Goal: Task Accomplishment & Management: Use online tool/utility

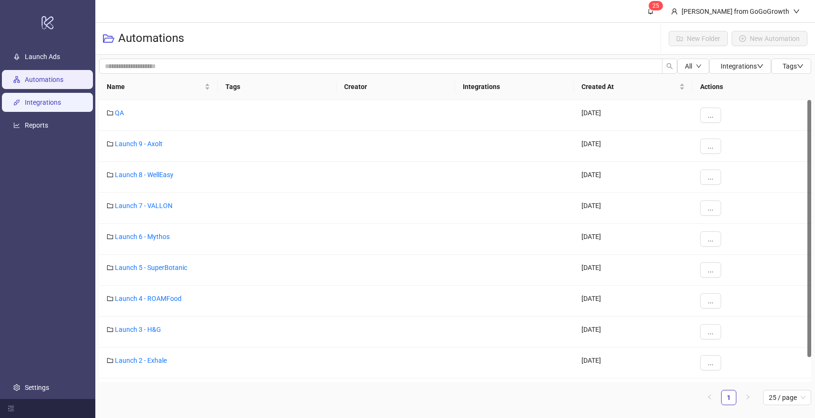
click at [50, 106] on link "Integrations" at bounding box center [43, 103] width 36 height 8
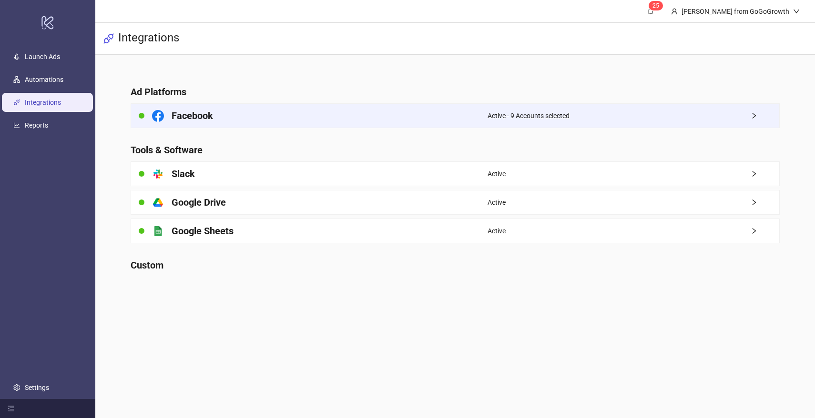
click at [325, 112] on div "Facebook" at bounding box center [309, 116] width 356 height 24
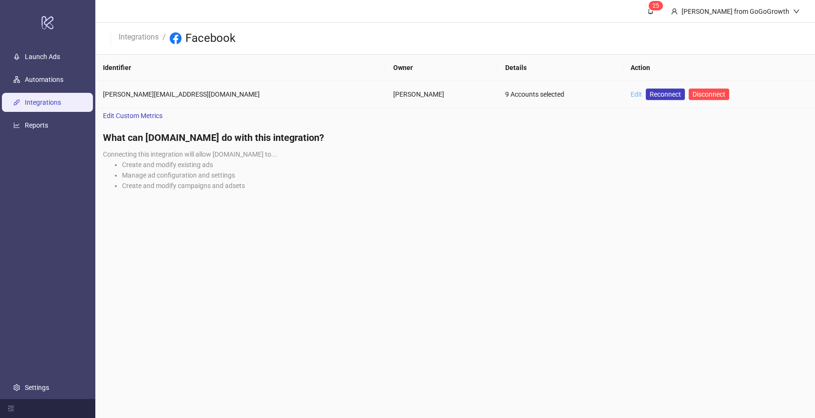
click at [631, 92] on link "Edit" at bounding box center [636, 95] width 11 height 8
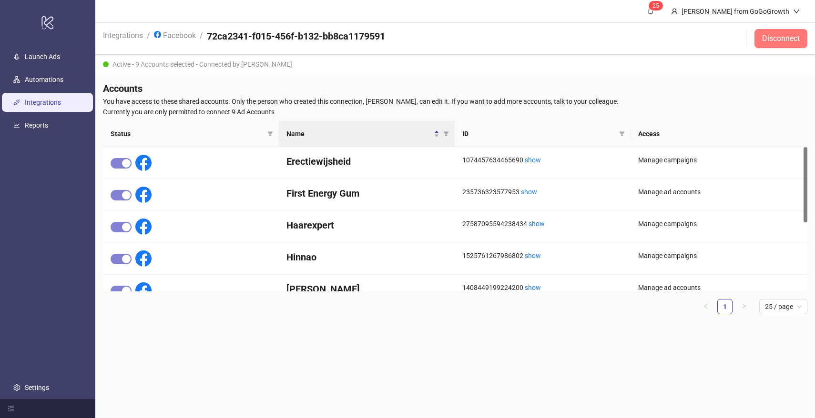
click at [768, 44] on button "Disconnect" at bounding box center [780, 38] width 53 height 19
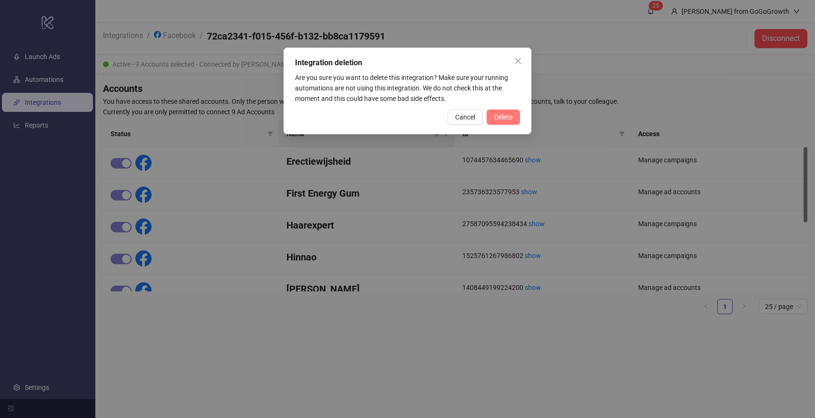
click at [501, 117] on span "Delete" at bounding box center [503, 117] width 18 height 8
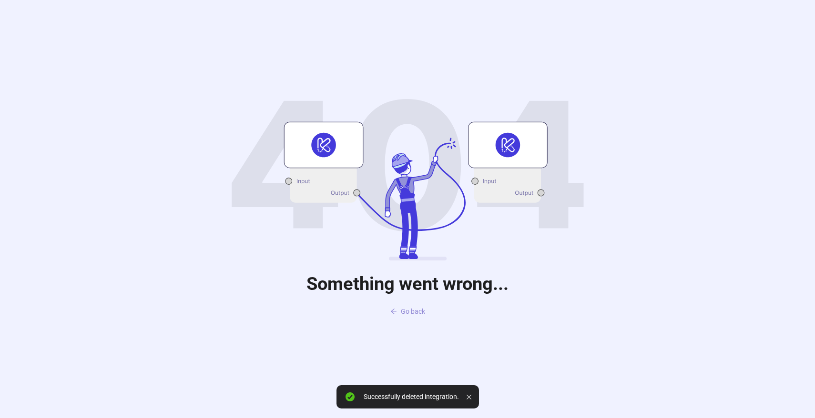
click at [407, 313] on span "Go back" at bounding box center [413, 312] width 24 height 8
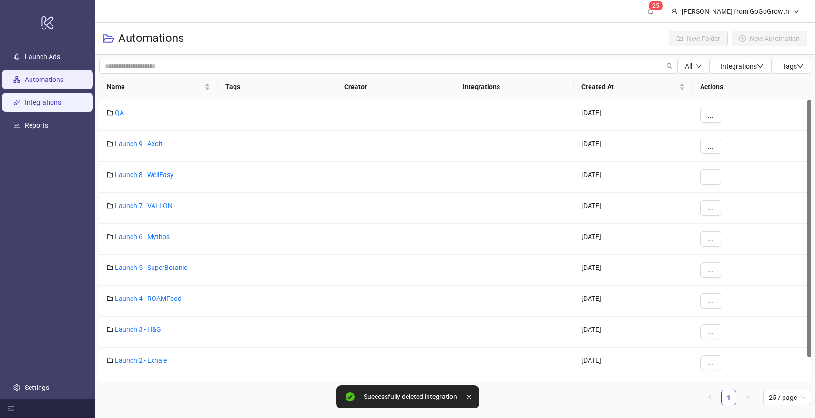
click at [58, 105] on link "Integrations" at bounding box center [43, 103] width 36 height 8
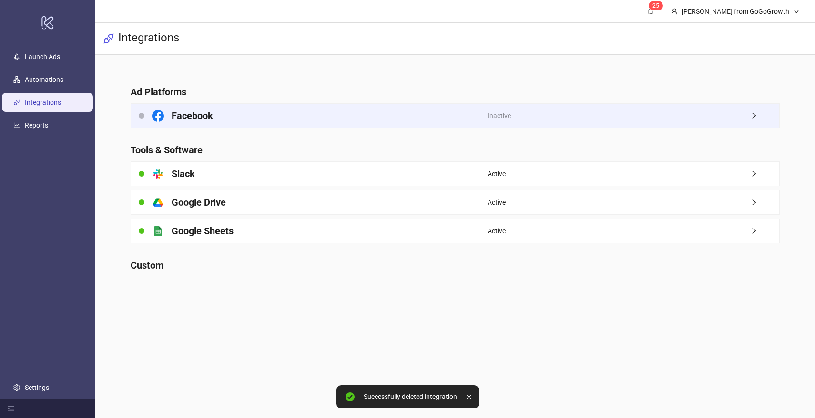
click at [365, 118] on div "Facebook" at bounding box center [309, 116] width 356 height 24
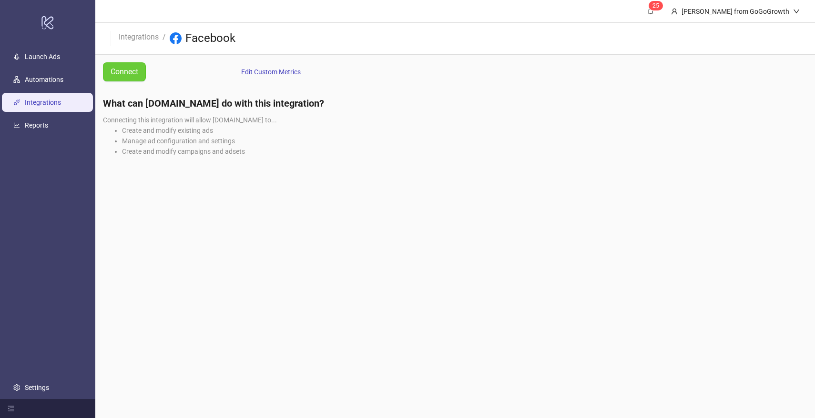
click at [124, 74] on span "Connect" at bounding box center [125, 72] width 28 height 12
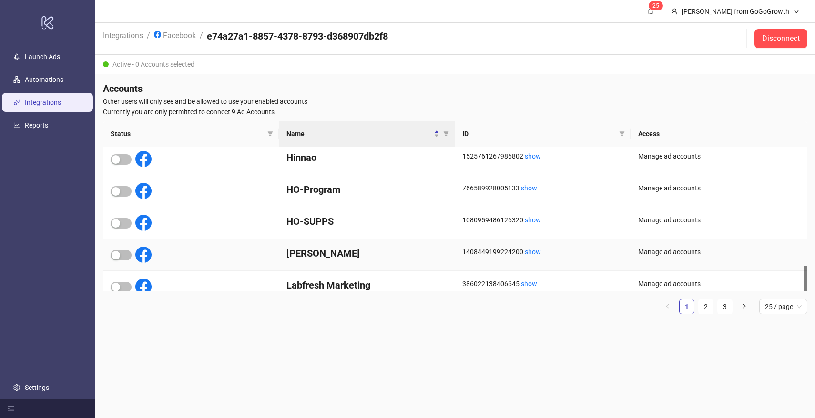
scroll to position [664, 0]
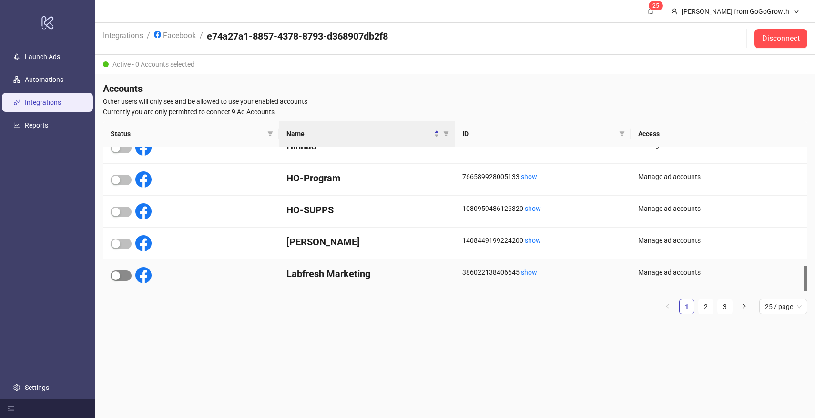
click at [128, 275] on span "button" at bounding box center [121, 276] width 21 height 10
click at [40, 76] on link "Automations" at bounding box center [44, 80] width 39 height 8
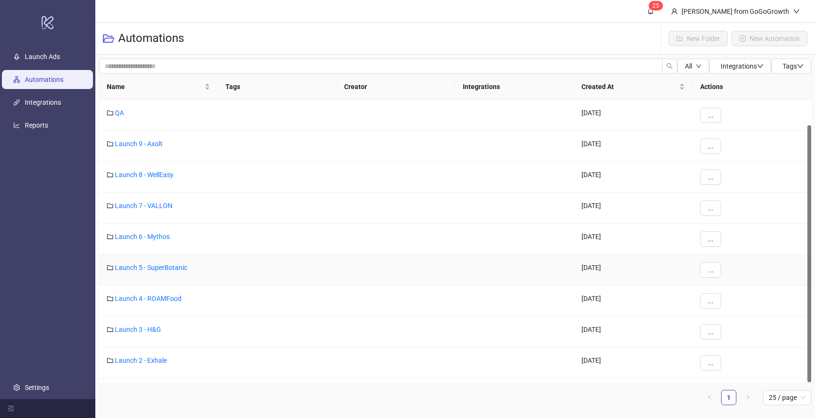
scroll to position [27, 0]
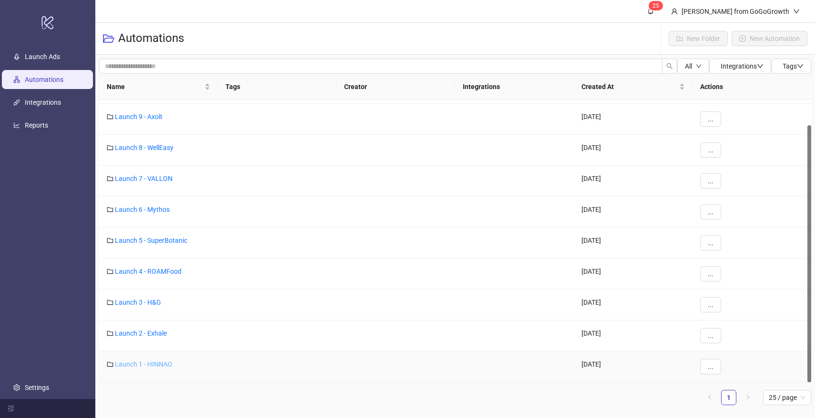
click at [149, 366] on link "Launch 1 - HINNAO" at bounding box center [144, 365] width 58 height 8
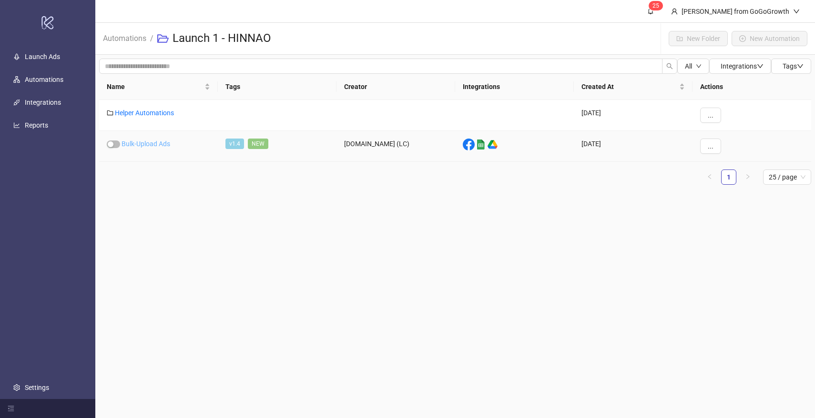
click at [159, 145] on link "Bulk-Upload Ads" at bounding box center [146, 144] width 49 height 8
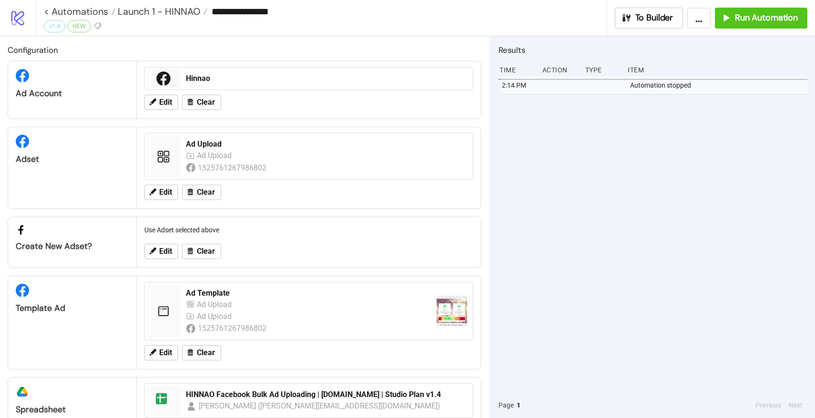
click at [156, 110] on div "Edit Clear" at bounding box center [309, 102] width 336 height 25
click at [158, 109] on button "Edit" at bounding box center [161, 102] width 34 height 15
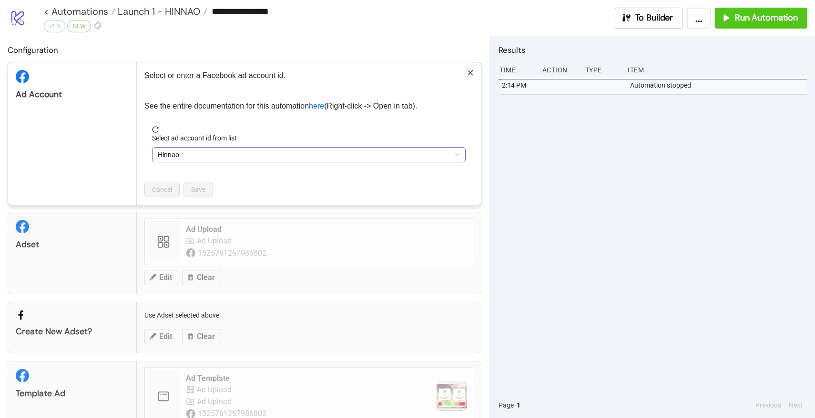
click at [202, 159] on span "Hinnao" at bounding box center [309, 155] width 302 height 14
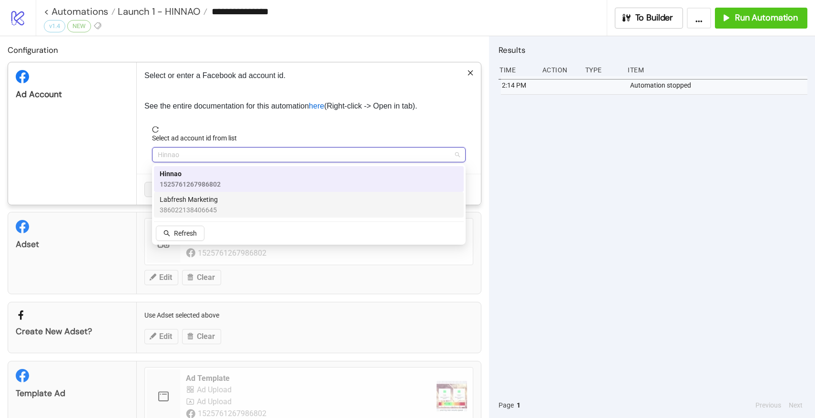
click at [197, 197] on span "Labfresh Marketing" at bounding box center [189, 199] width 58 height 10
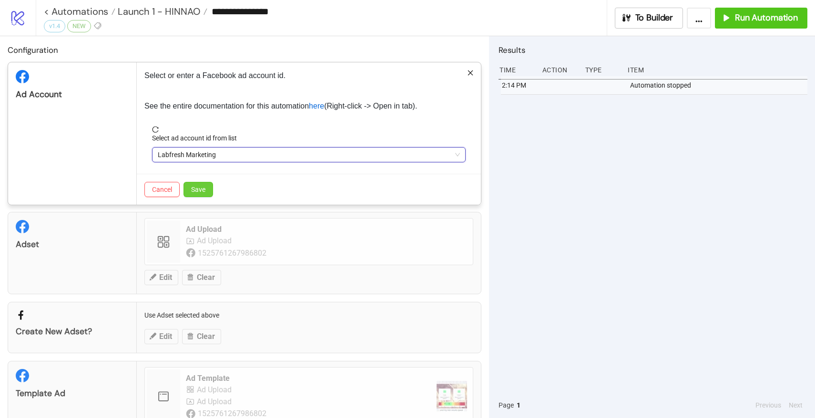
click at [197, 193] on button "Save" at bounding box center [198, 189] width 30 height 15
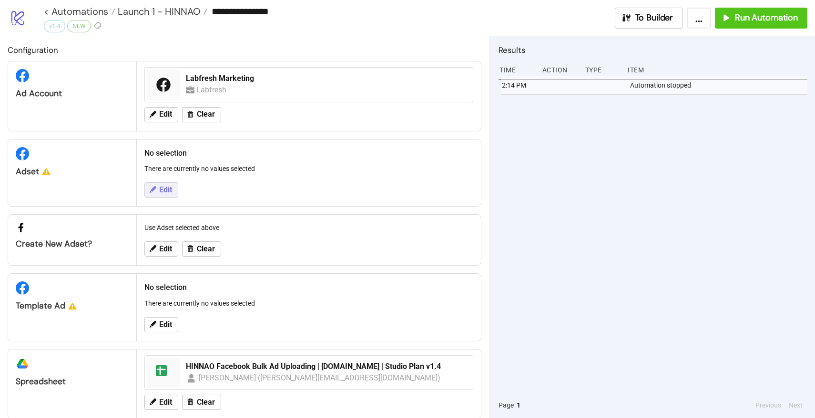
click at [157, 195] on button "Edit" at bounding box center [161, 190] width 34 height 15
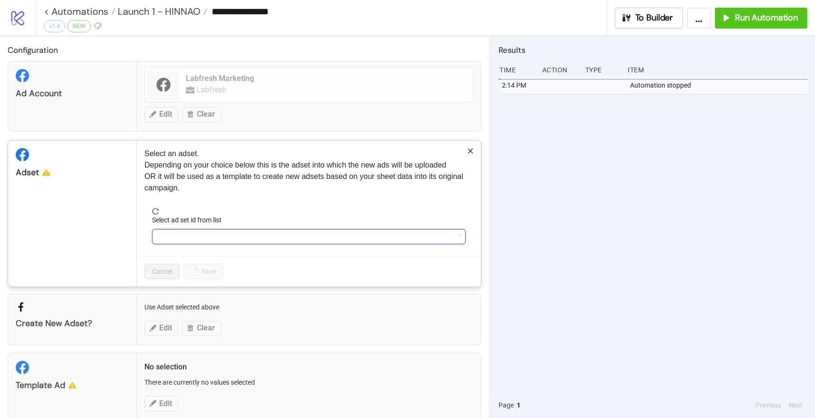
click at [188, 237] on input "Select ad set id from list" at bounding box center [305, 237] width 294 height 14
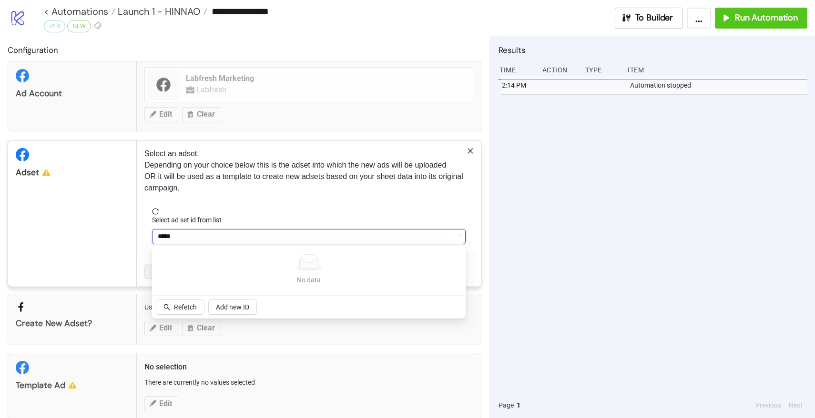
type input "******"
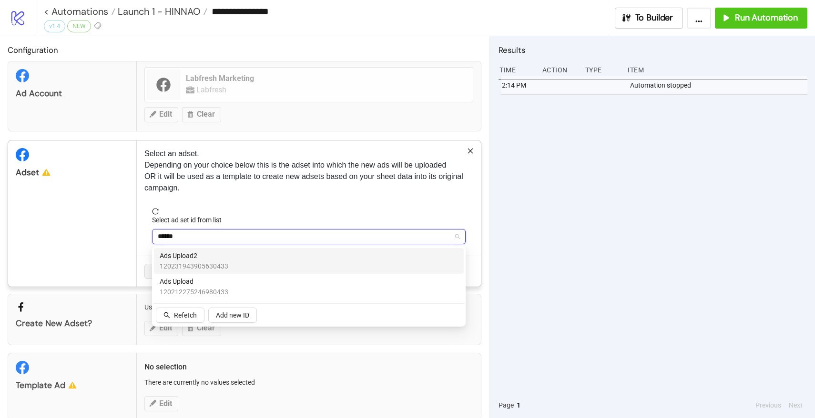
click at [202, 264] on span "120231943905630433" at bounding box center [194, 266] width 69 height 10
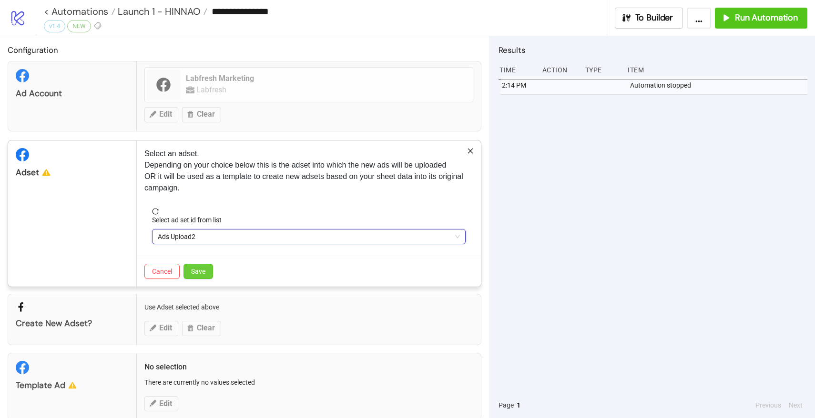
click at [206, 271] on button "Save" at bounding box center [198, 271] width 30 height 15
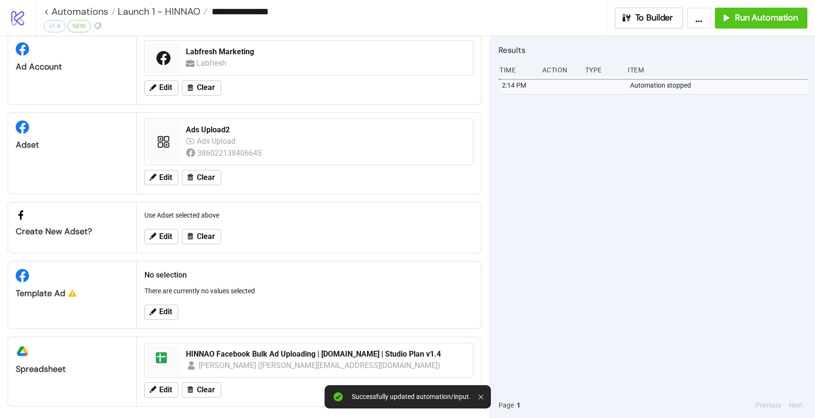
scroll to position [31, 0]
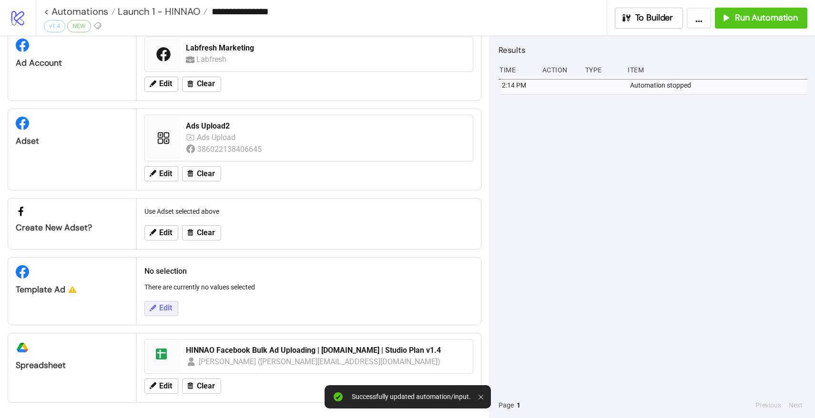
click at [164, 306] on span "Edit" at bounding box center [165, 308] width 13 height 9
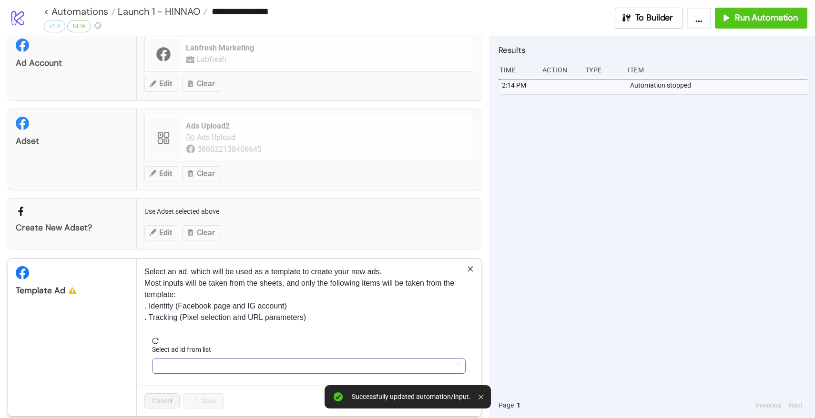
click at [197, 366] on input "Select ad id from list" at bounding box center [305, 366] width 294 height 14
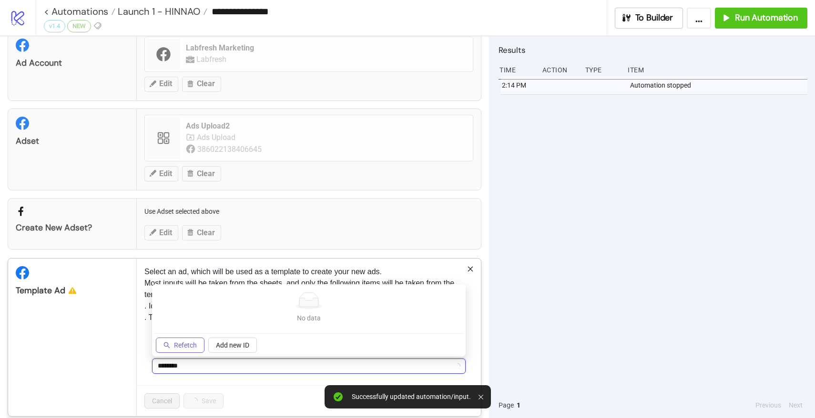
type input "********"
click at [185, 349] on span "Refetch" at bounding box center [185, 346] width 23 height 8
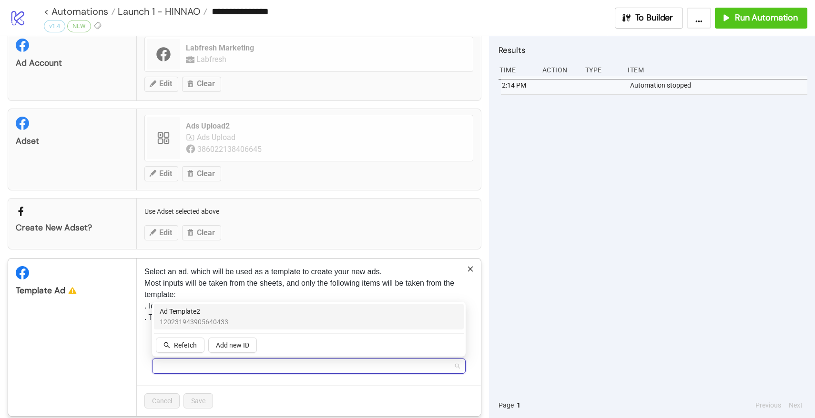
click at [196, 292] on p "Select an ad, which will be used as a template to create your new ads. Most inp…" at bounding box center [308, 294] width 329 height 57
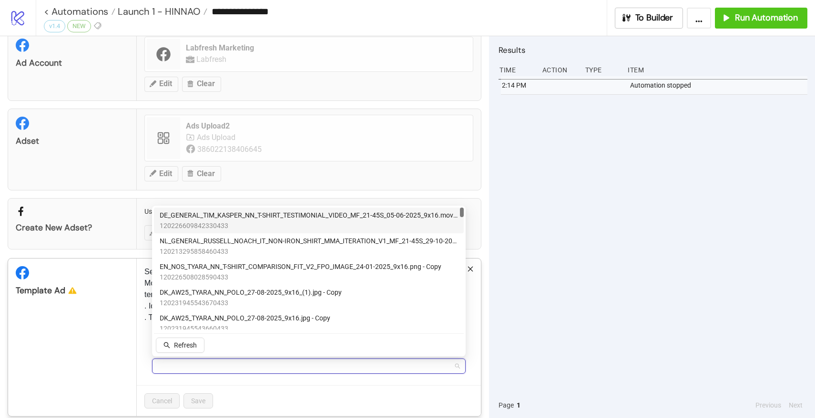
click at [197, 366] on input "Select ad id from list" at bounding box center [305, 366] width 294 height 14
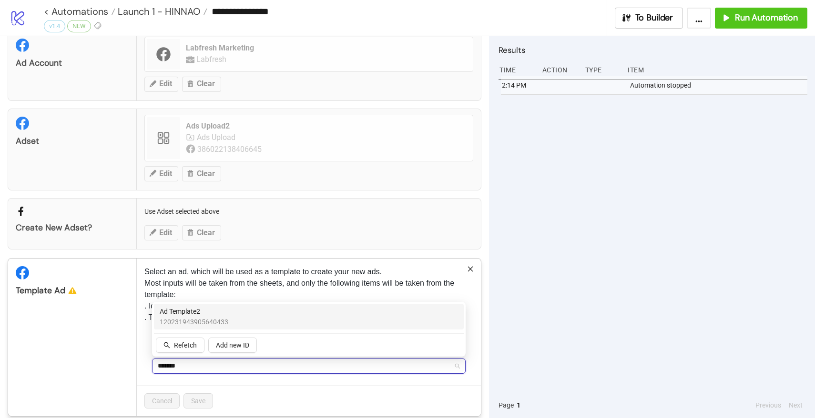
type input "********"
click at [198, 314] on span "Ad Template2" at bounding box center [194, 311] width 69 height 10
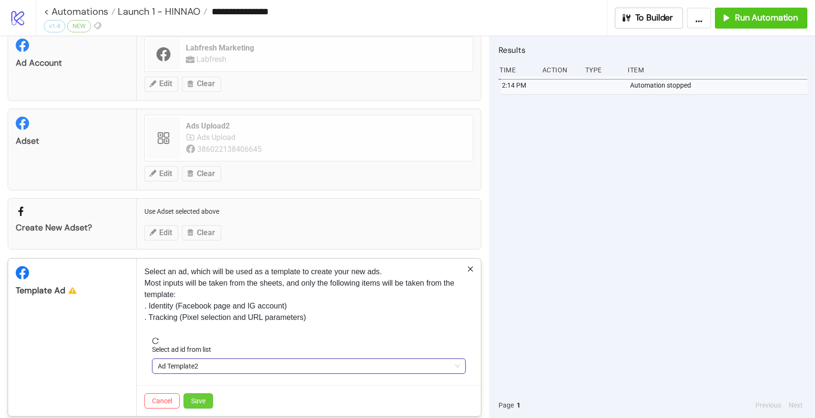
click at [204, 395] on button "Save" at bounding box center [198, 401] width 30 height 15
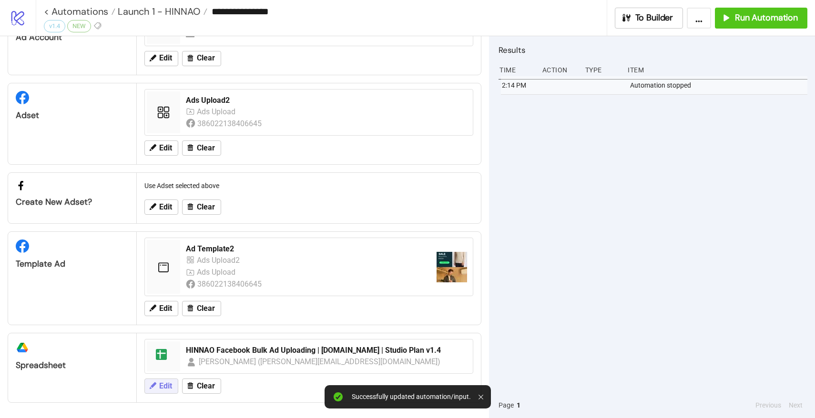
click at [162, 387] on span "Edit" at bounding box center [165, 386] width 13 height 9
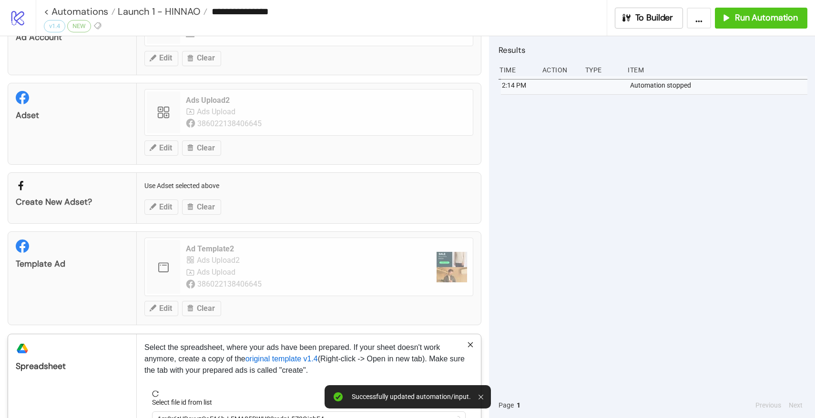
scroll to position [122, 0]
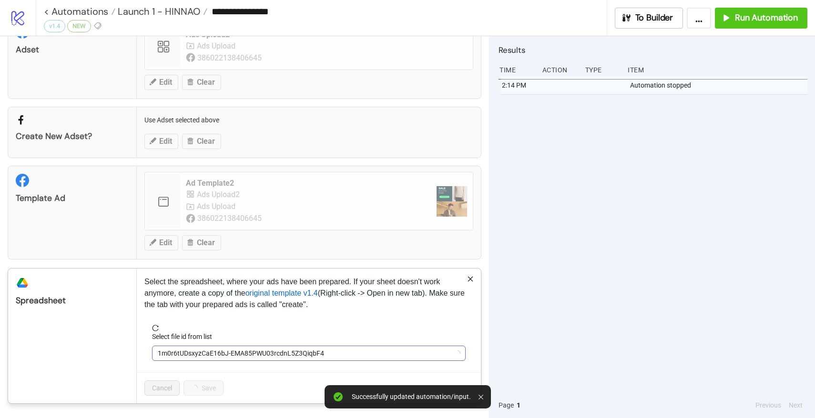
click at [174, 355] on span "1m0r6tUDsxyzCaE16bJ-EMA85PWU03rcdnL5Z3QiqbF4" at bounding box center [309, 353] width 302 height 14
click at [181, 332] on label "Select file id from list" at bounding box center [185, 337] width 66 height 10
click at [181, 346] on input "Select file id from list" at bounding box center [305, 353] width 294 height 14
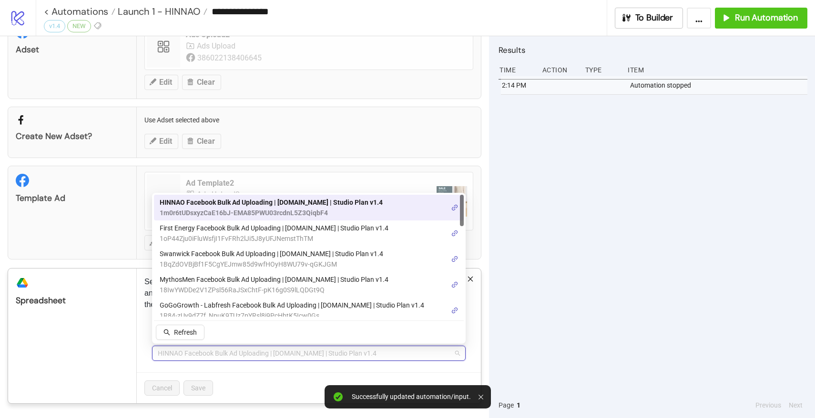
click at [179, 361] on div "HINNAO Facebook Bulk Ad Uploading | Kitchn.io | Studio Plan v1.4" at bounding box center [309, 353] width 314 height 15
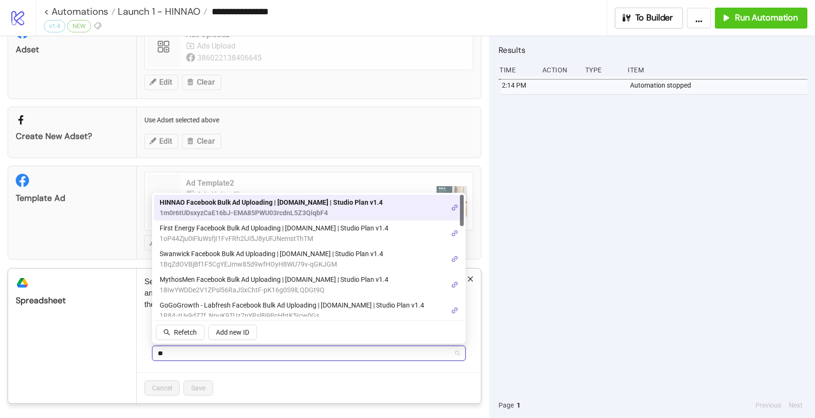
type input "***"
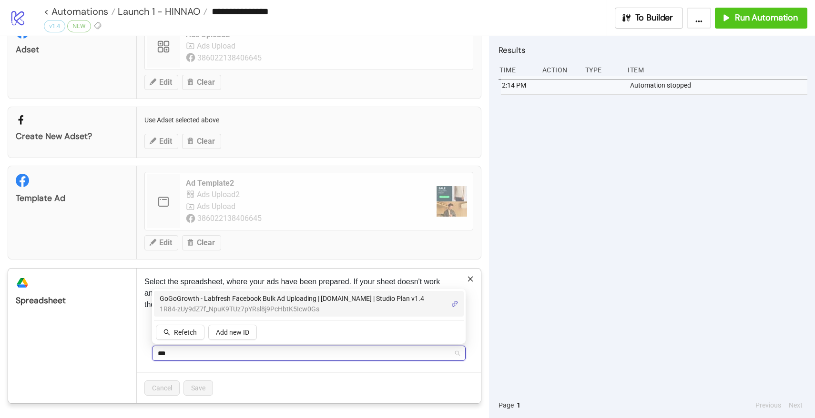
click at [202, 295] on span "GoGoGrowth - Labfresh Facebook Bulk Ad Uploading | Kitchn.io | Studio Plan v1.4" at bounding box center [292, 299] width 264 height 10
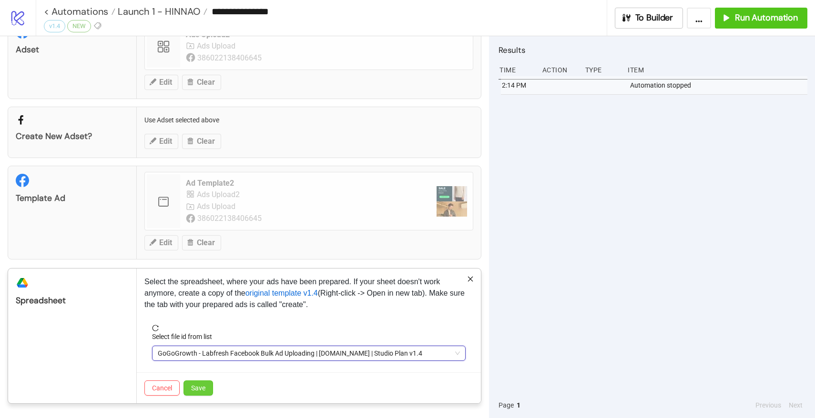
click at [198, 385] on span "Save" at bounding box center [198, 389] width 14 height 8
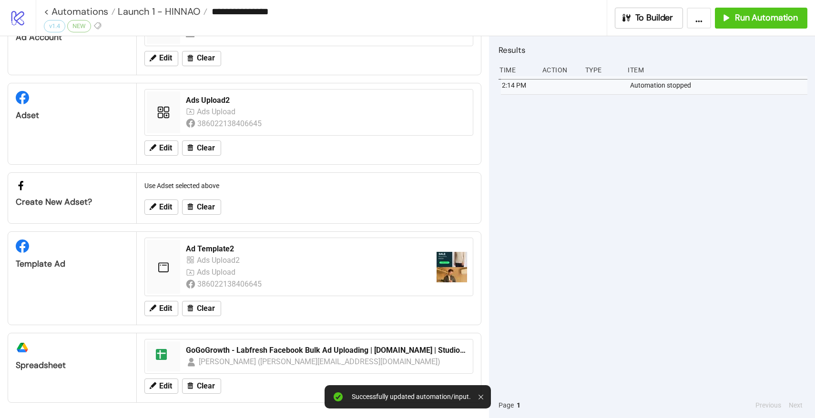
scroll to position [0, 0]
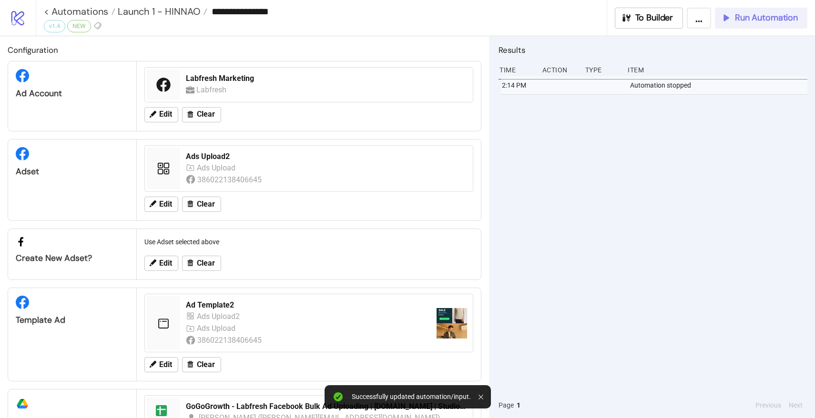
click at [732, 19] on div "Run Automation" at bounding box center [759, 17] width 77 height 11
